Goal: Book appointment/travel/reservation

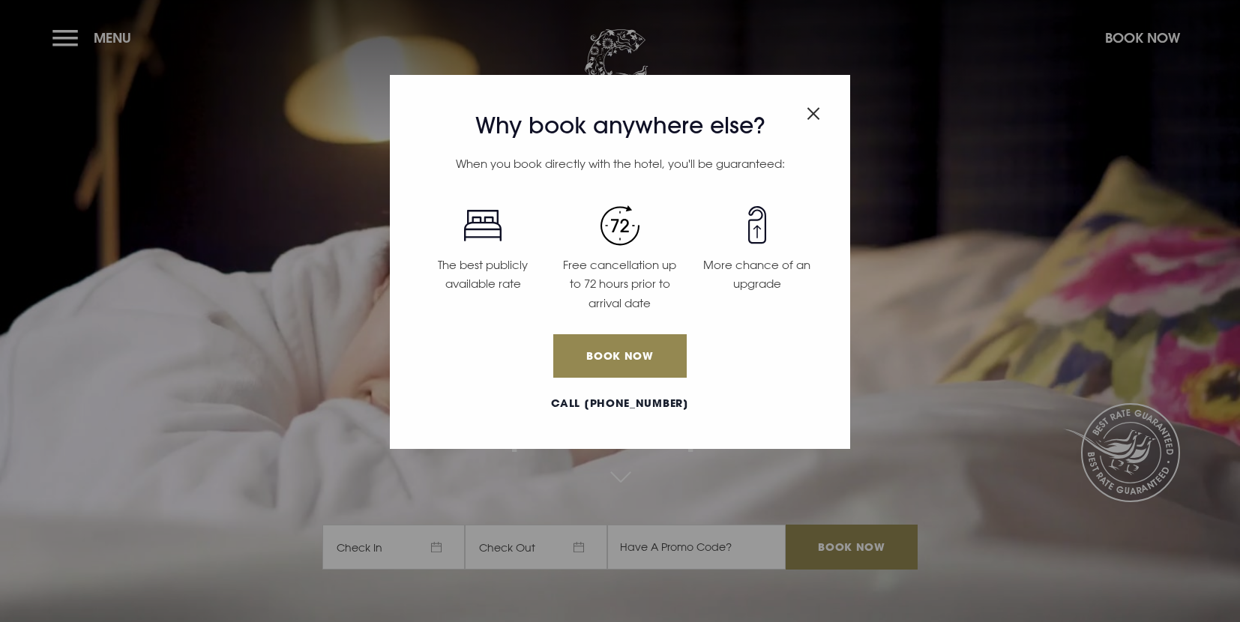
click at [819, 110] on img "Close modal" at bounding box center [813, 113] width 13 height 13
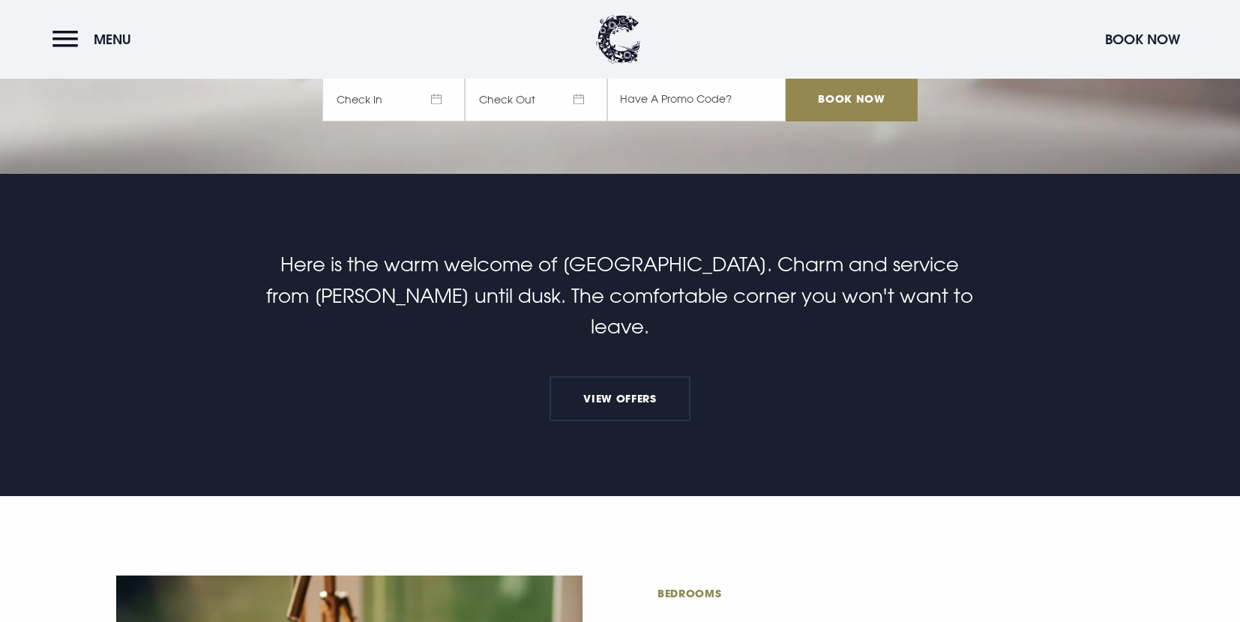
scroll to position [643, 0]
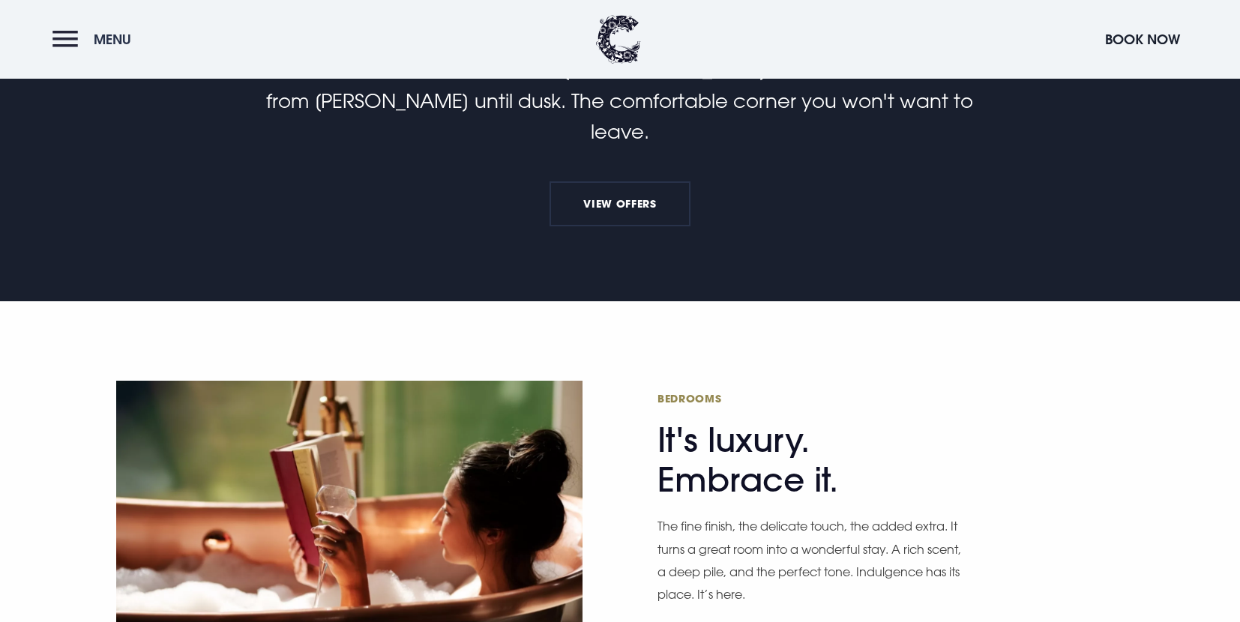
click at [99, 36] on span "Menu" at bounding box center [112, 39] width 37 height 17
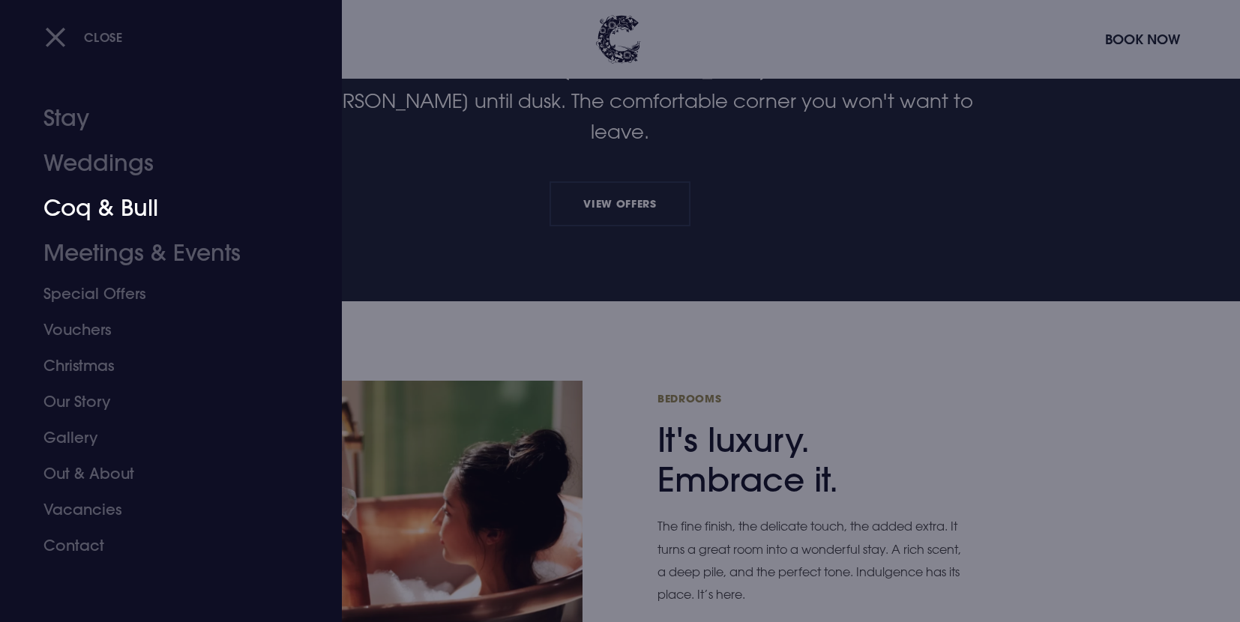
click at [105, 218] on link "Coq & Bull" at bounding box center [161, 208] width 237 height 45
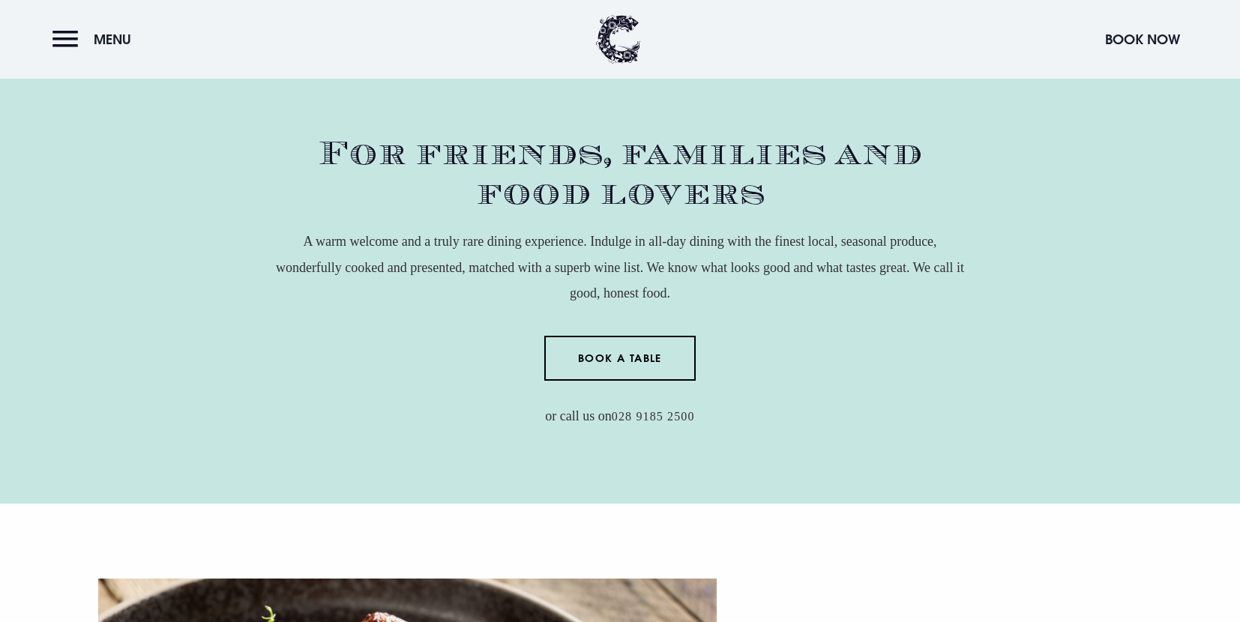
scroll to position [579, 0]
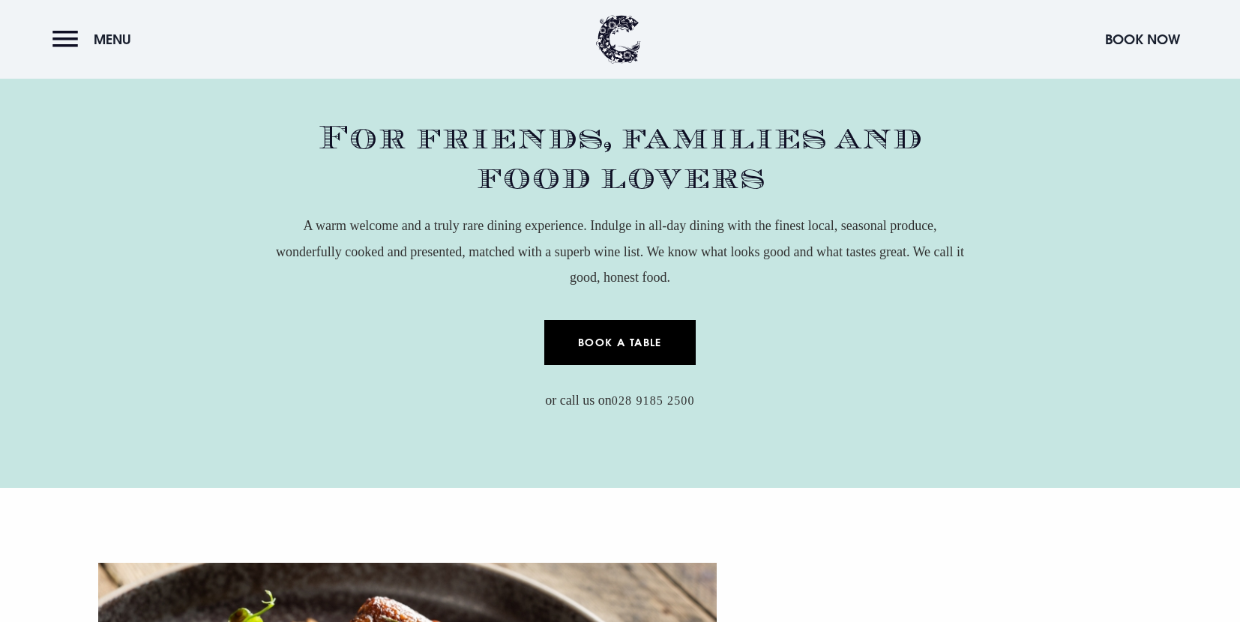
click at [623, 350] on link "Book a Table" at bounding box center [620, 342] width 152 height 45
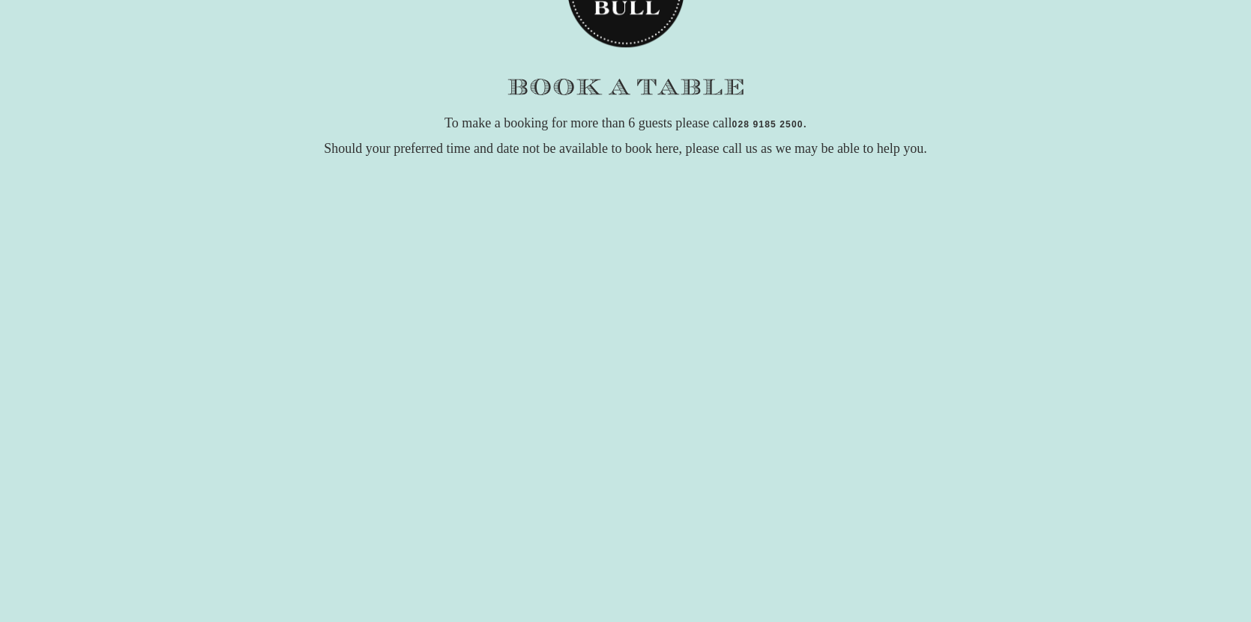
scroll to position [194, 0]
